Goal: Find specific page/section: Find specific page/section

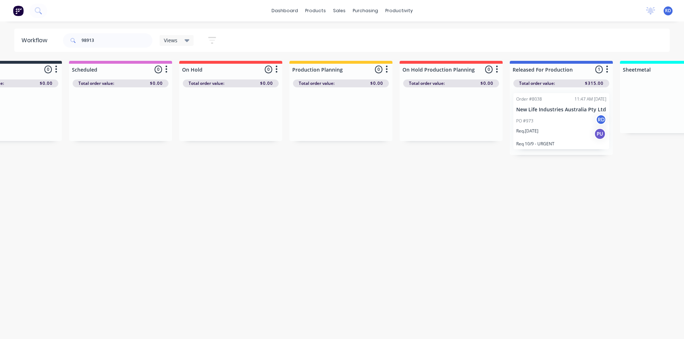
scroll to position [0, 56]
drag, startPoint x: 107, startPoint y: 43, endPoint x: 64, endPoint y: 48, distance: 43.6
click at [66, 48] on div "98913" at bounding box center [107, 40] width 89 height 21
type input "98899"
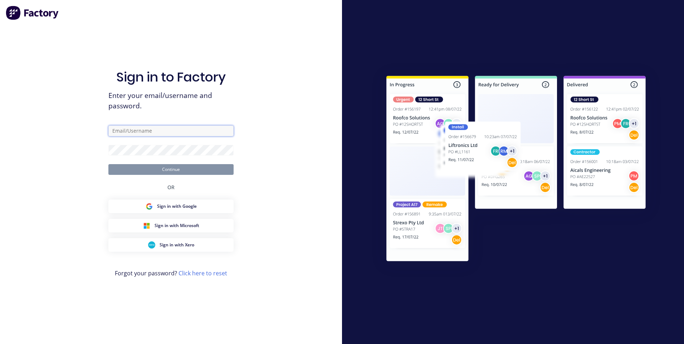
type input "[PERSON_NAME][EMAIL_ADDRESS][DOMAIN_NAME]"
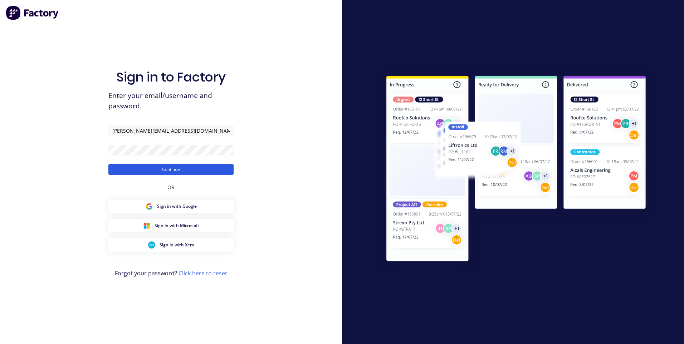
click at [157, 172] on button "Continue" at bounding box center [170, 169] width 125 height 11
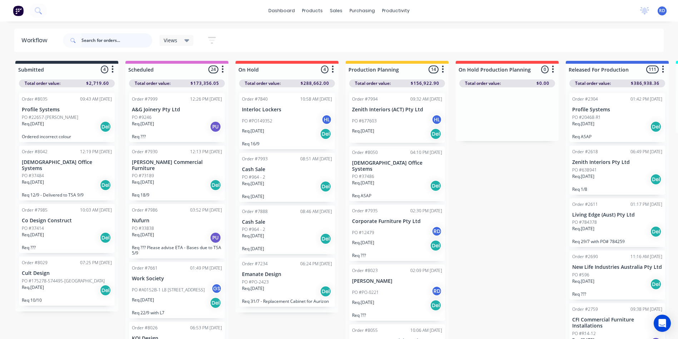
click at [119, 41] on input "text" at bounding box center [117, 40] width 71 height 14
type input "98899"
